Goal: Transaction & Acquisition: Book appointment/travel/reservation

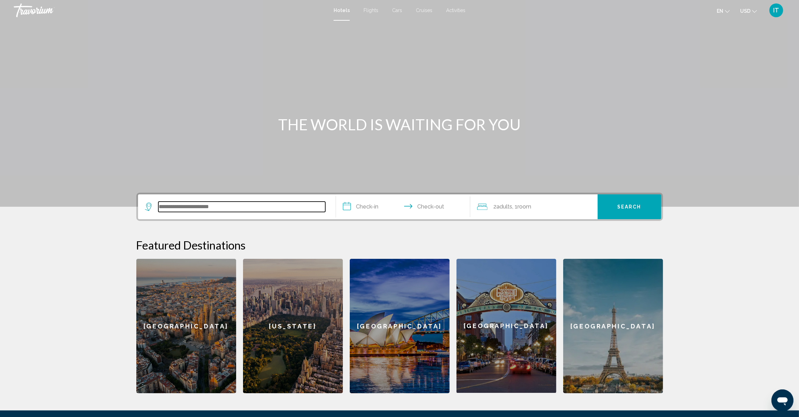
click at [207, 206] on input "Search widget" at bounding box center [241, 206] width 167 height 10
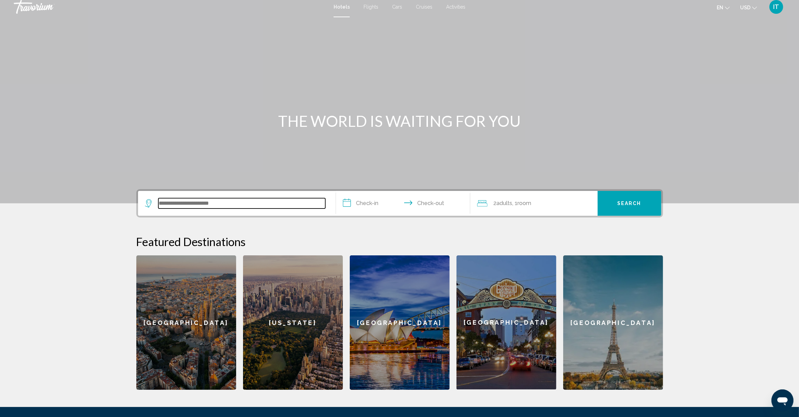
scroll to position [78, 0]
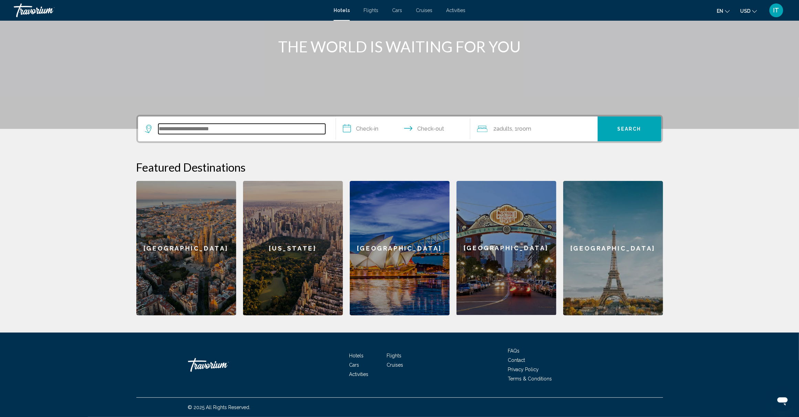
click at [212, 128] on input "Search widget" at bounding box center [241, 129] width 167 height 10
type input "*********"
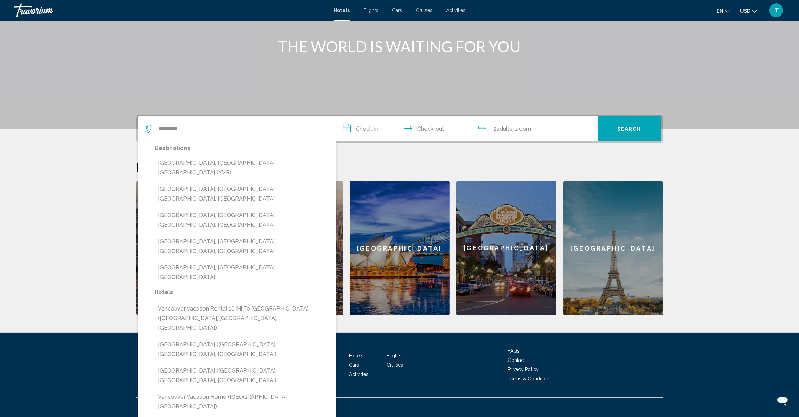
click at [389, 151] on div "**********" at bounding box center [400, 215] width 554 height 200
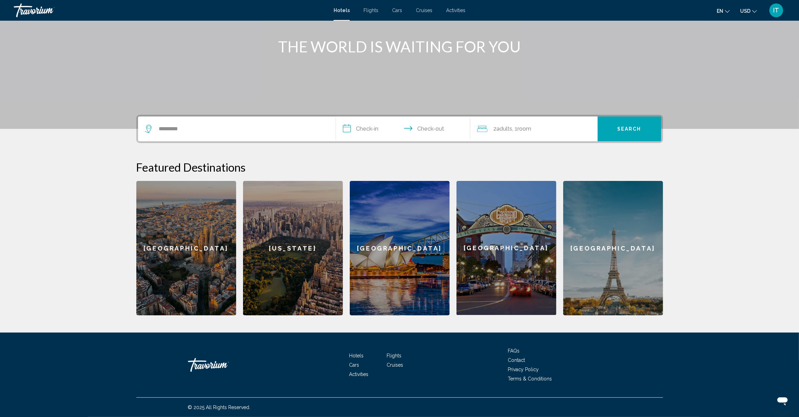
scroll to position [0, 0]
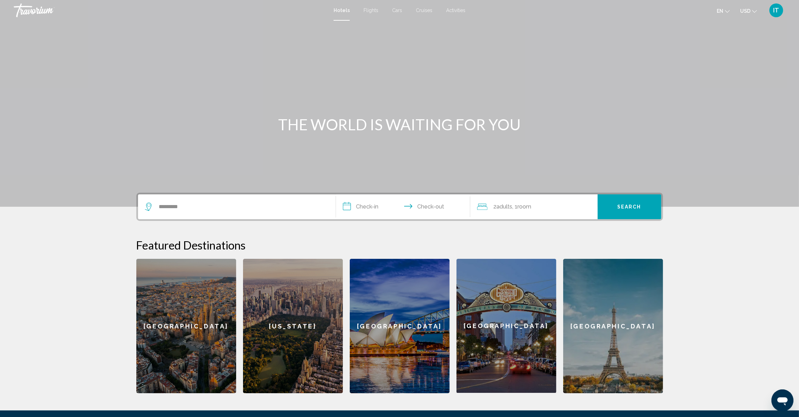
click at [428, 10] on span "Cruises" at bounding box center [424, 11] width 17 height 6
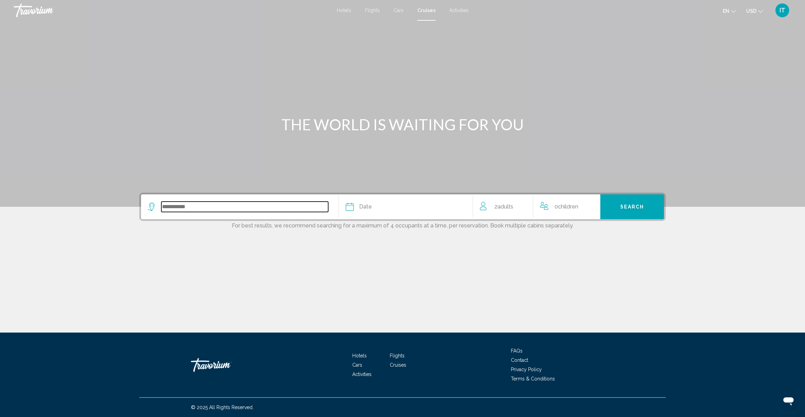
click at [247, 204] on input "Search widget" at bounding box center [244, 206] width 167 height 10
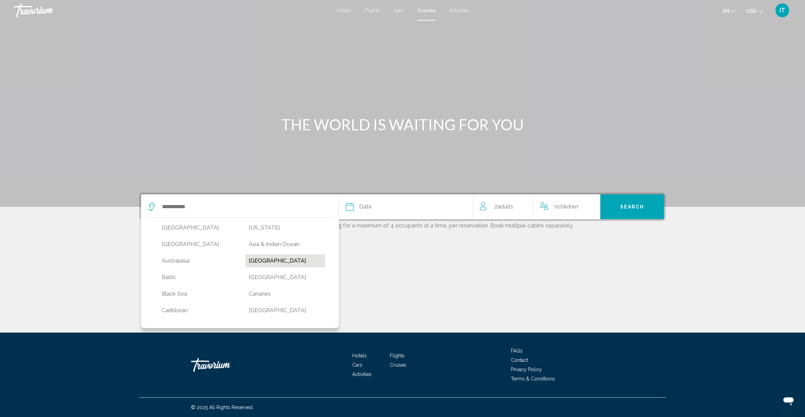
click at [265, 261] on button "[GEOGRAPHIC_DATA]" at bounding box center [285, 260] width 80 height 13
type input "*******"
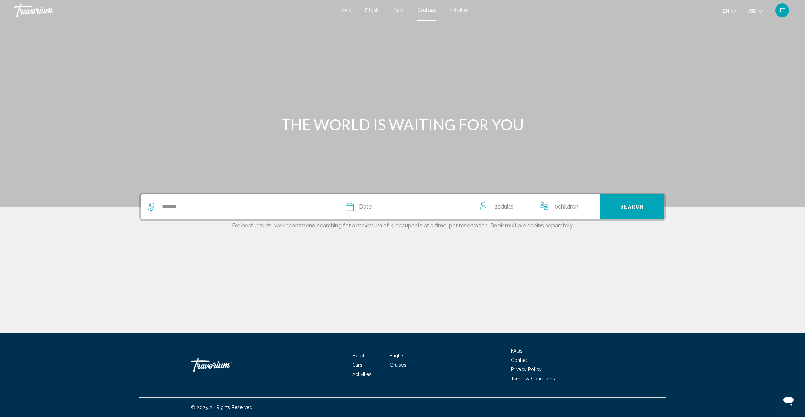
click at [362, 207] on span "Date" at bounding box center [365, 207] width 13 height 10
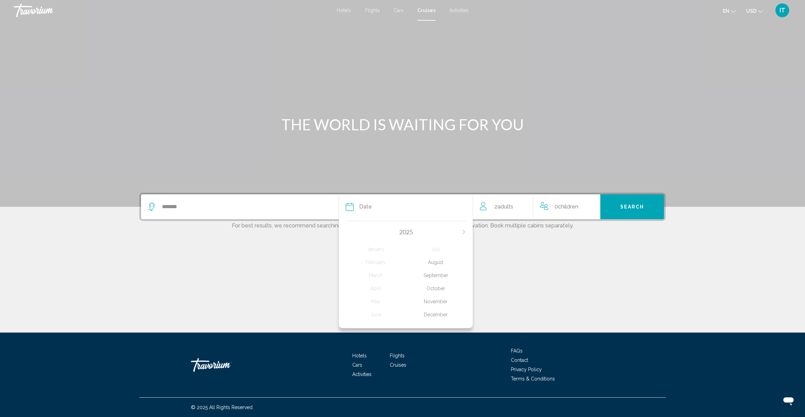
click at [440, 299] on div "November" at bounding box center [436, 301] width 60 height 12
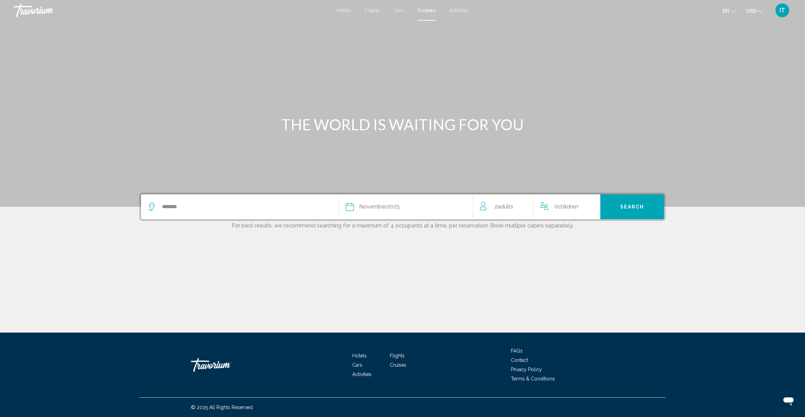
click at [568, 207] on span "Children" at bounding box center [568, 206] width 20 height 7
click at [590, 207] on icon "Increment children" at bounding box center [591, 205] width 6 height 8
click at [584, 235] on div "Travelers: 2 adults, 2 children" at bounding box center [586, 235] width 6 height 6
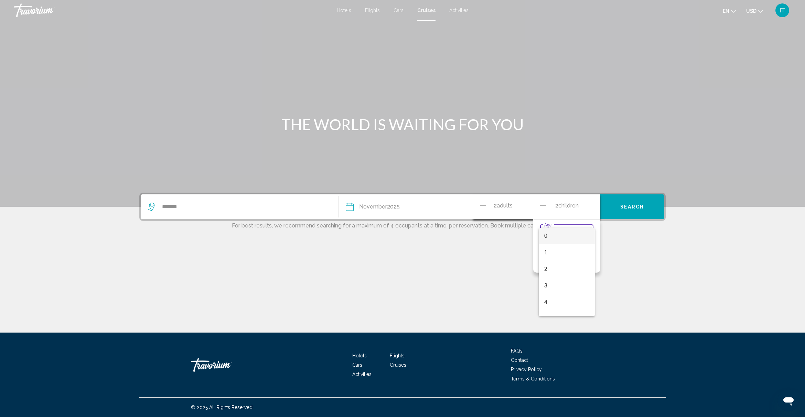
click at [627, 286] on div at bounding box center [402, 208] width 805 height 417
click at [644, 209] on button "Search" at bounding box center [633, 206] width 64 height 25
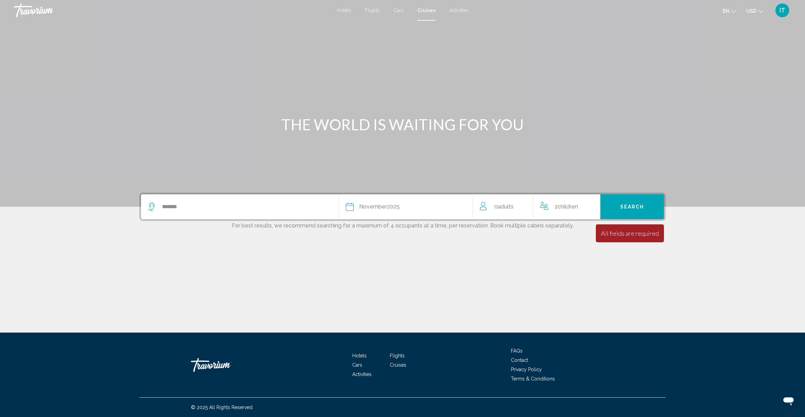
click at [553, 209] on div "2 Child Children" at bounding box center [566, 207] width 53 height 10
click at [483, 207] on icon "Decrement adults" at bounding box center [483, 205] width 6 height 8
click at [525, 204] on icon "Increment adults" at bounding box center [523, 205] width 6 height 8
click at [525, 203] on icon "Increment adults" at bounding box center [523, 205] width 6 height 8
click at [544, 203] on icon "Decrement children" at bounding box center [543, 205] width 6 height 8
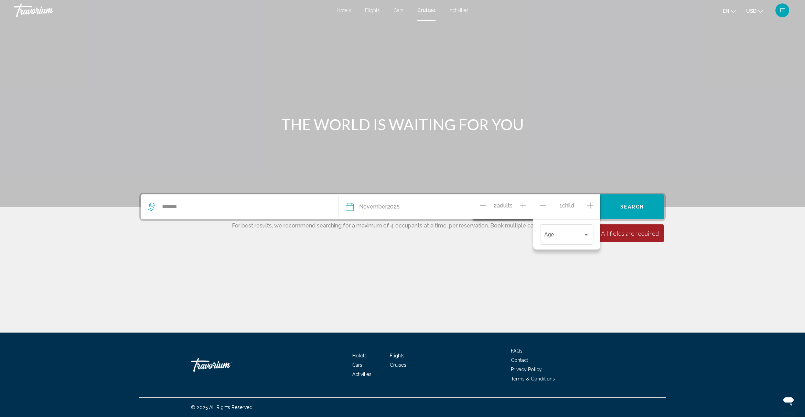
click at [544, 203] on icon "Decrement children" at bounding box center [543, 205] width 6 height 8
click at [547, 266] on div "Main content" at bounding box center [402, 272] width 527 height 52
click at [629, 203] on span "Search" at bounding box center [633, 206] width 24 height 6
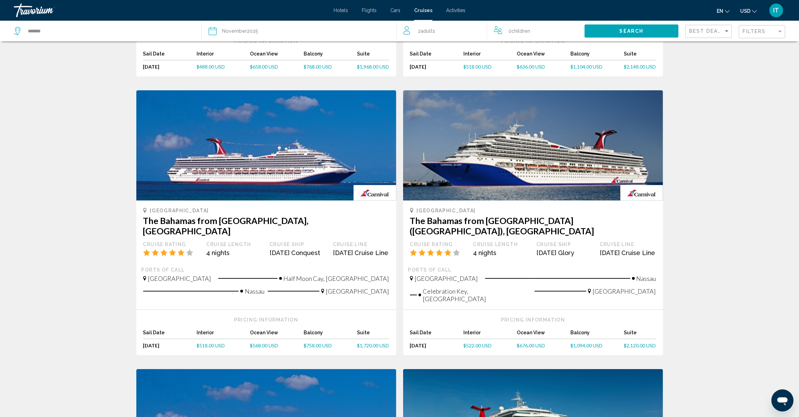
scroll to position [258, 0]
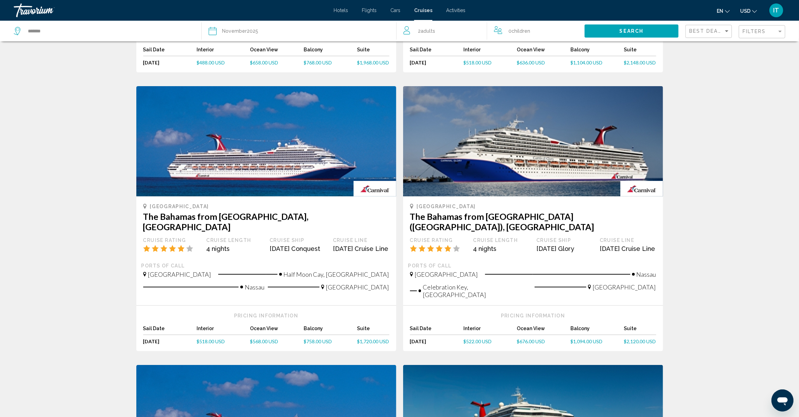
click at [211, 338] on span "$518.00 USD" at bounding box center [211, 341] width 28 height 6
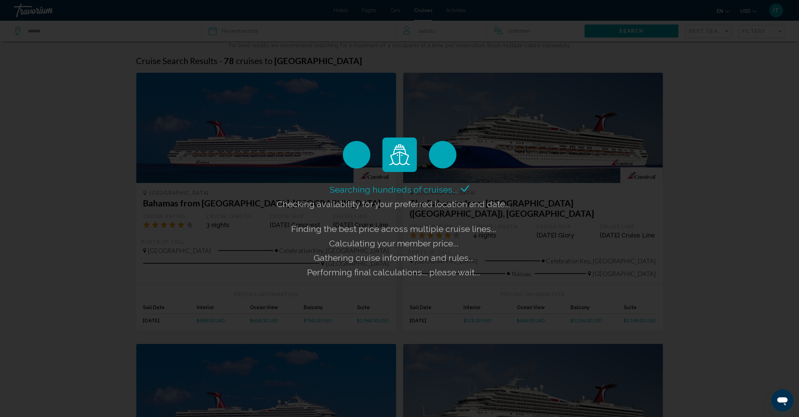
scroll to position [0, 0]
